Goal: Task Accomplishment & Management: Manage account settings

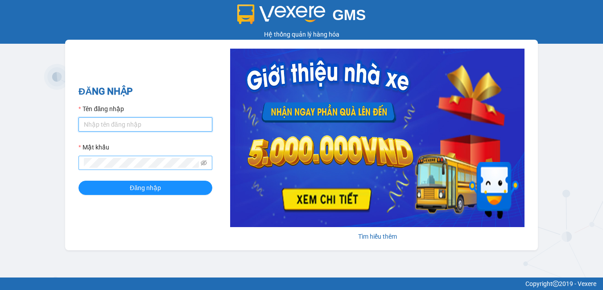
type input "han.[PERSON_NAME]"
click at [200, 164] on span at bounding box center [145, 163] width 134 height 14
click at [203, 162] on icon "eye-invisible" at bounding box center [204, 162] width 6 height 5
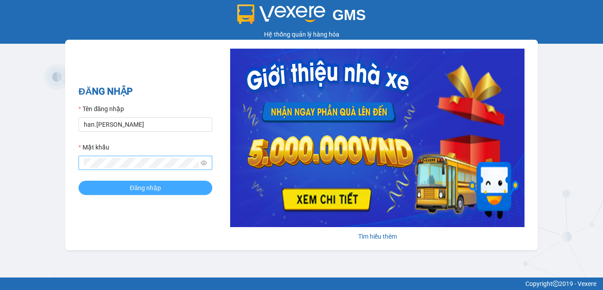
click at [168, 189] on button "Đăng nhập" at bounding box center [145, 188] width 134 height 14
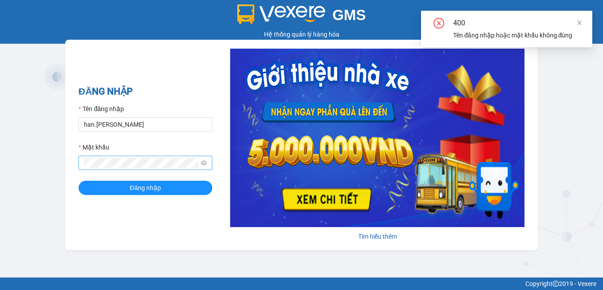
click at [578, 28] on div "400" at bounding box center [517, 23] width 128 height 11
